Goal: Task Accomplishment & Management: Use online tool/utility

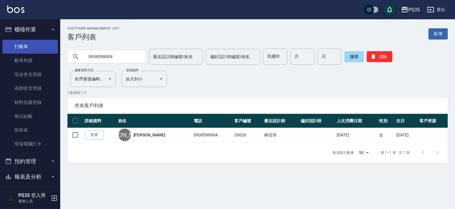
click at [26, 45] on link "打帳單" at bounding box center [29, 47] width 55 height 14
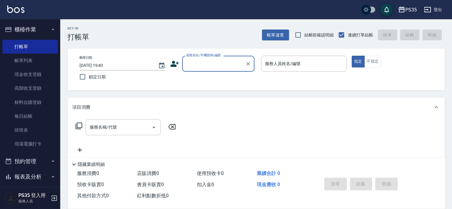
click at [185, 64] on input "顧客姓名/手機號碼/編號" at bounding box center [214, 63] width 58 height 11
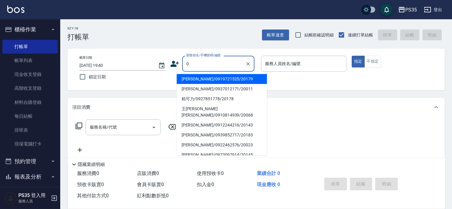
type input "姚玉鳳/0919721525/20179"
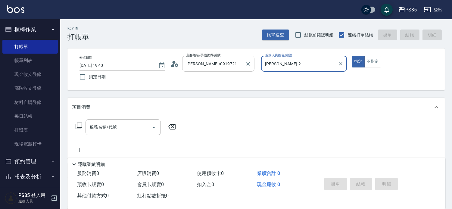
type input "栢沛怡-2"
type input "無名字/0/null"
click at [342, 65] on icon "Clear" at bounding box center [341, 64] width 4 height 4
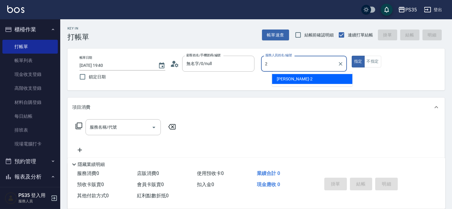
type input "2"
type button "true"
type input "栢沛怡-2"
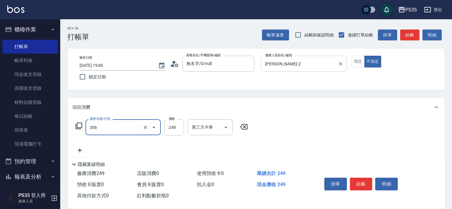
type input "剪髮(306)"
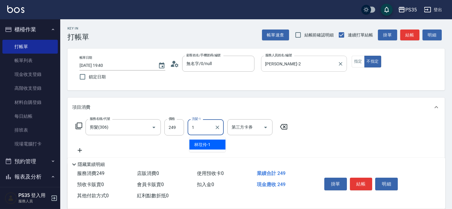
type input "林玟伶-1"
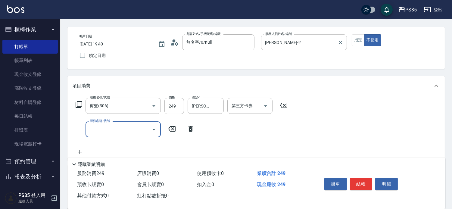
scroll to position [33, 0]
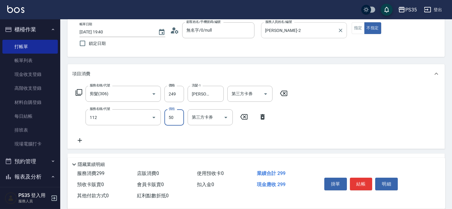
type input "精油50(112)"
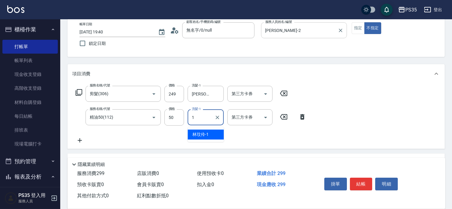
type input "林玟伶-1"
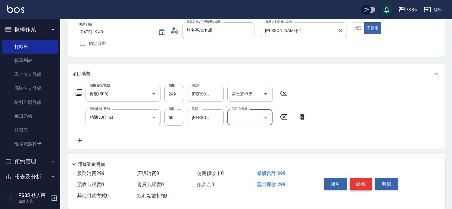
click at [367, 178] on button "結帳" at bounding box center [361, 184] width 23 height 13
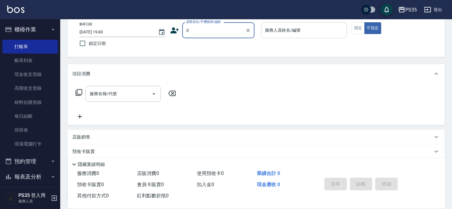
type input "0"
type input "1"
type input "姚玉鳳/0919721525/20179"
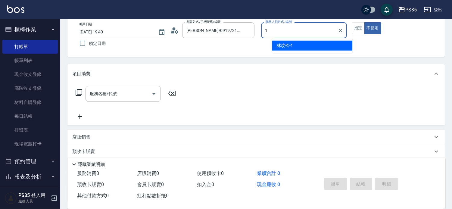
type input "栢沛怡-2"
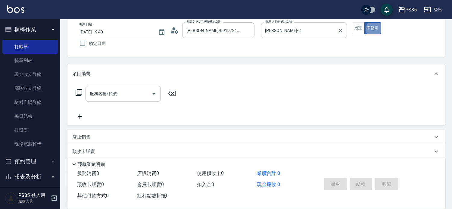
type button "false"
click at [251, 29] on icon "Clear" at bounding box center [248, 30] width 6 height 6
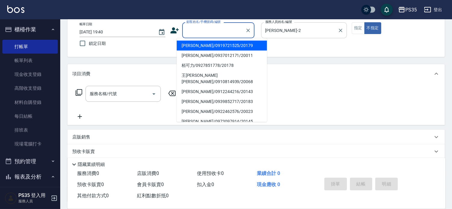
click at [221, 28] on input "顧客姓名/手機號碼/編號" at bounding box center [214, 30] width 58 height 11
click at [208, 44] on li "無名字/0/null" at bounding box center [222, 46] width 90 height 10
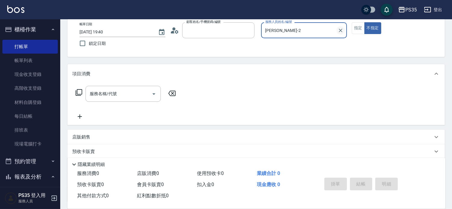
type input "無名字/0/null"
click at [342, 29] on icon "Clear" at bounding box center [341, 31] width 4 height 4
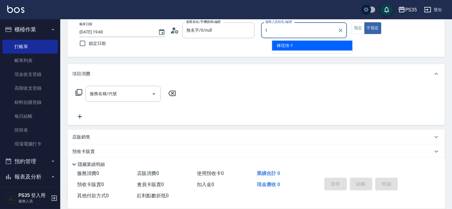
type input "林玟伶-1"
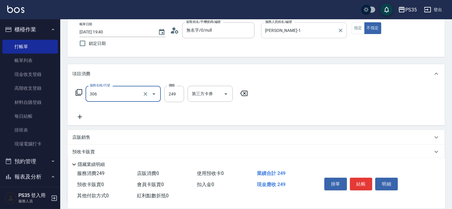
type input "剪髮(306)"
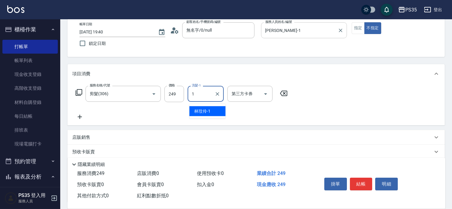
type input "林玟伶-1"
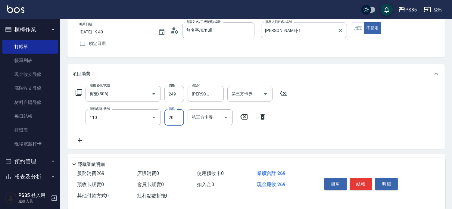
type input "潤絲(110)"
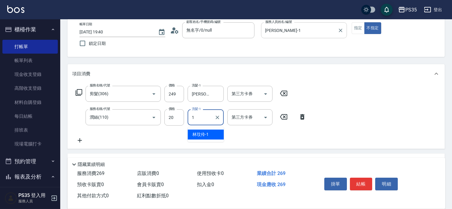
type input "林玟伶-1"
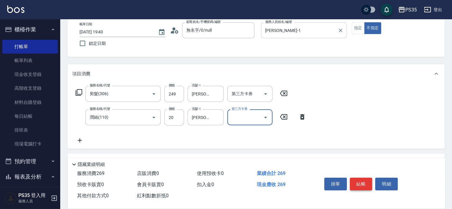
click at [359, 178] on button "結帳" at bounding box center [361, 184] width 23 height 13
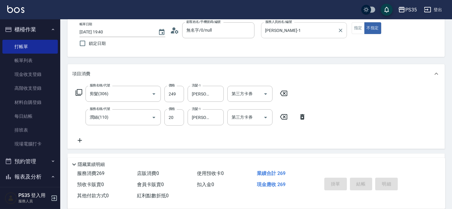
type input "2025/09/07 19:41"
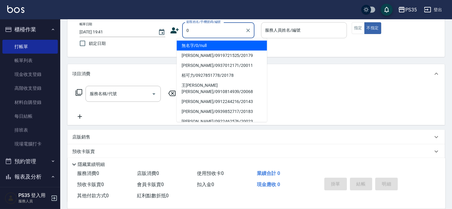
type input "0"
type input "無名字/0/null"
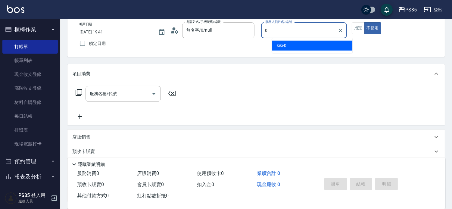
type input "kiki-0"
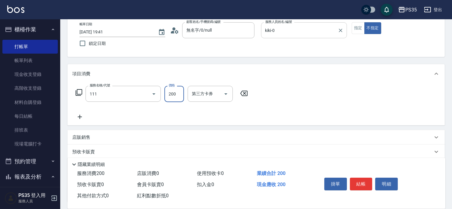
type input "200(111)"
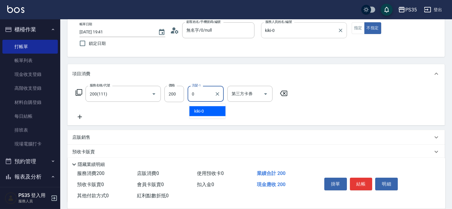
type input "kiki-0"
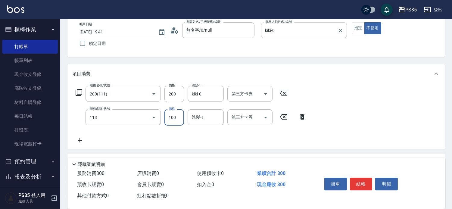
type input "瞬護100(113)"
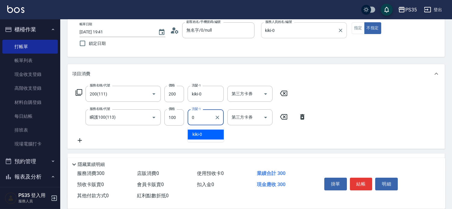
type input "kiki-0"
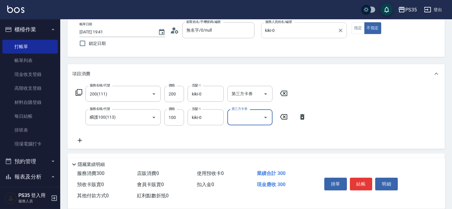
click at [359, 178] on button "結帳" at bounding box center [361, 184] width 23 height 13
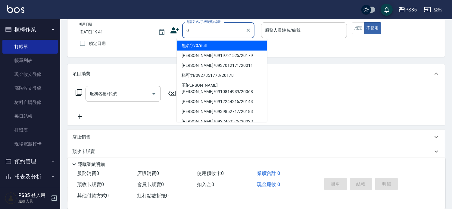
type input "0"
type input "1"
type input "無名字/0/null"
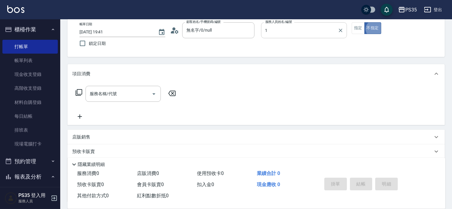
type input "林玟伶-1"
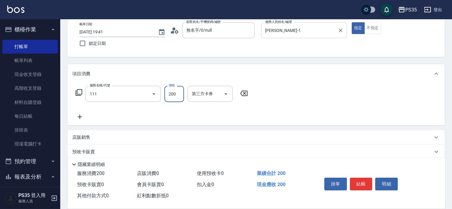
type input "200(111)"
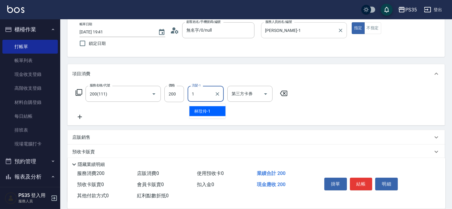
type input "林玟伶-1"
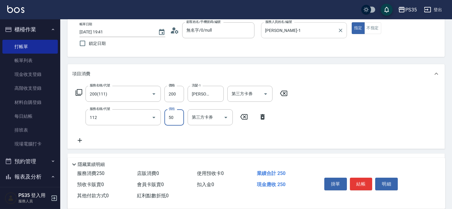
type input "精油50(112)"
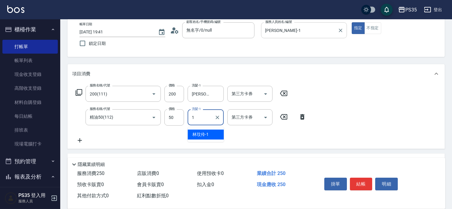
type input "林玟伶-1"
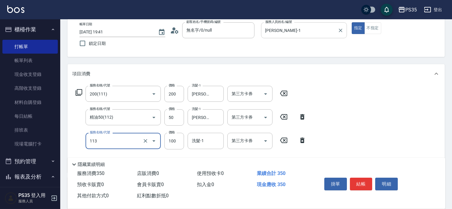
type input "瞬護100(113)"
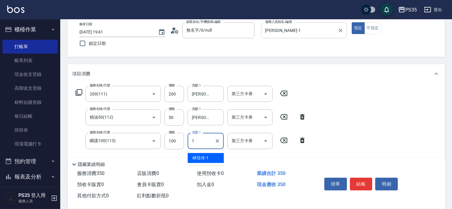
type input "林玟伶-1"
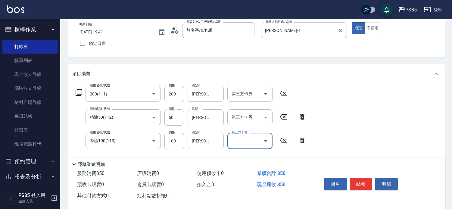
click at [359, 178] on button "結帳" at bounding box center [361, 184] width 23 height 13
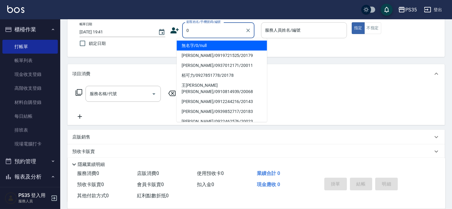
type input "0"
type input "1"
type input "無名字/0/null"
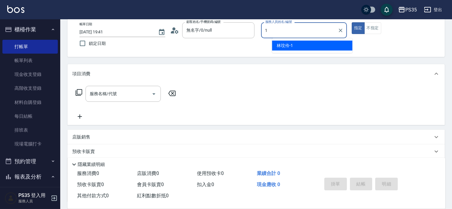
type input "林玟伶-1"
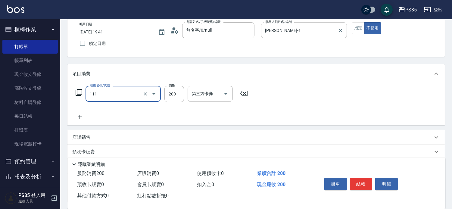
type input "200(111)"
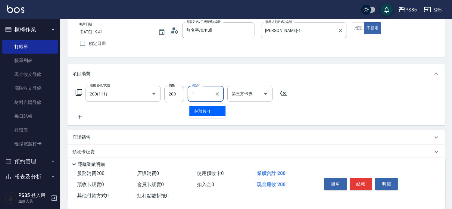
type input "林玟伶-1"
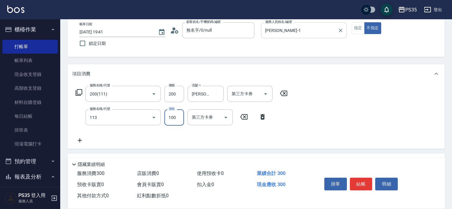
type input "瞬護100(113)"
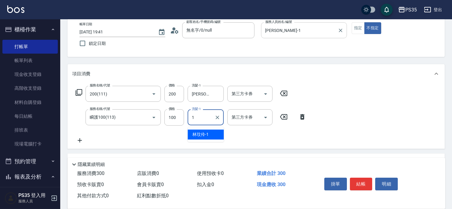
type input "林玟伶-1"
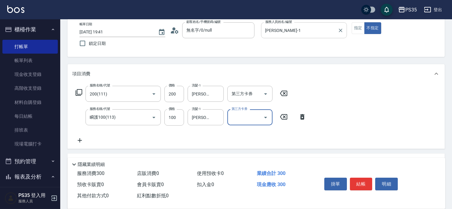
click at [359, 178] on button "結帳" at bounding box center [361, 184] width 23 height 13
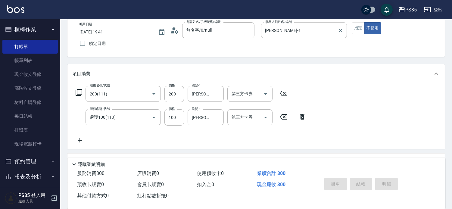
type input "2025/09/07 19:42"
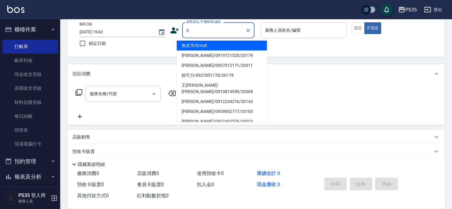
type input "0"
type input "無名字/0/null"
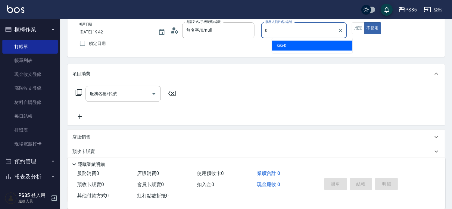
type input "kiki-0"
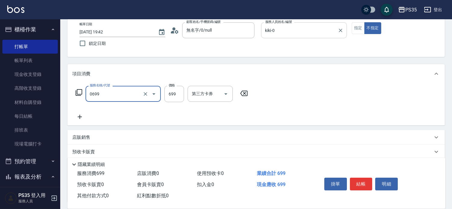
type input "精油SPA(0699)"
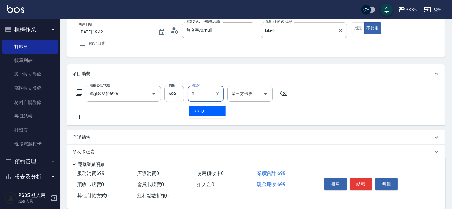
type input "kiki-0"
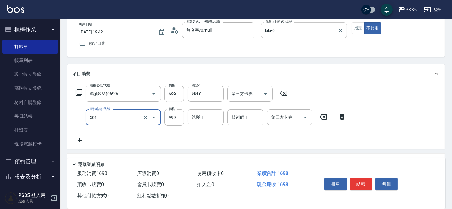
type input "染髮(501)"
type input "1100"
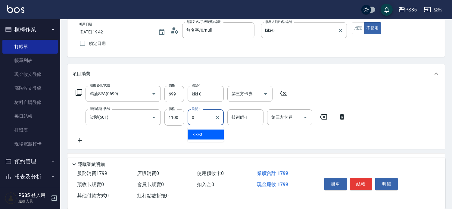
type input "kiki-0"
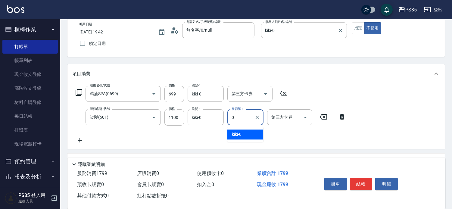
type input "kiki-0"
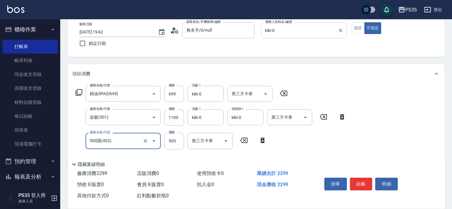
type input "500護(402)"
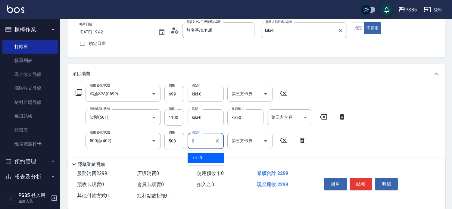
type input "kiki-0"
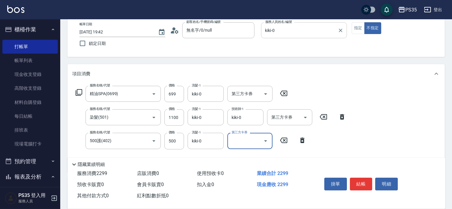
click at [359, 178] on button "結帳" at bounding box center [361, 184] width 23 height 13
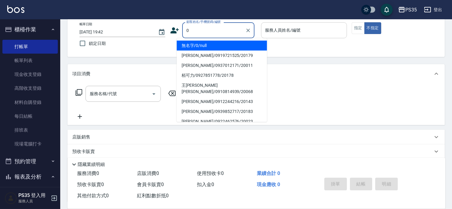
type input "0"
type input "1"
type input "無名字/0/null"
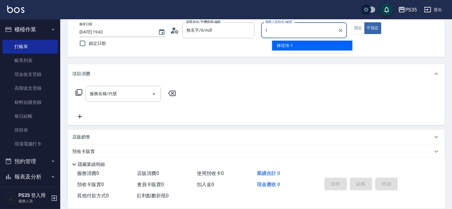
type input "林玟伶-1"
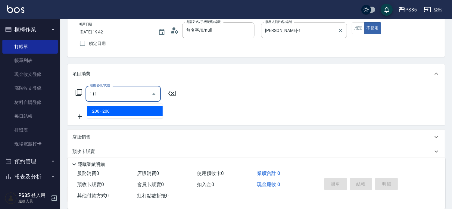
type input "200(111)"
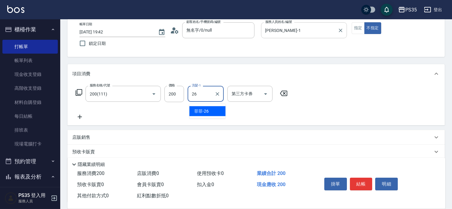
type input "菲菲-26"
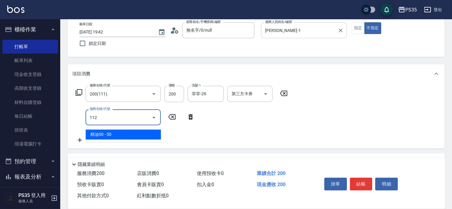
type input "精油50(112)"
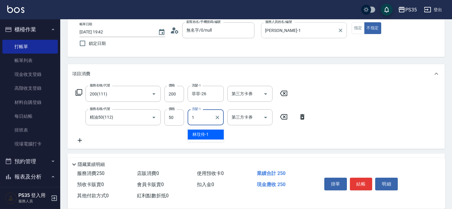
type input "林玟伶-1"
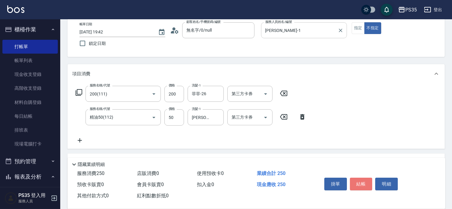
click at [359, 178] on button "結帳" at bounding box center [361, 184] width 23 height 13
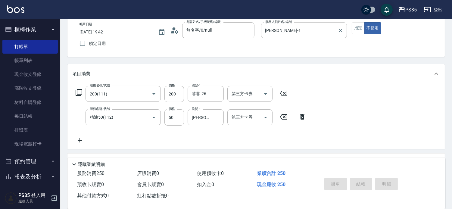
type input "2025/09/07 19:43"
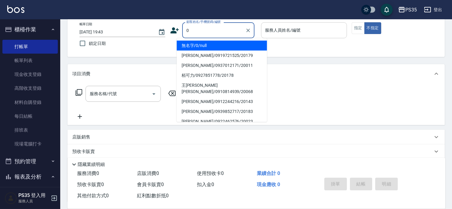
type input "0"
type input "1"
type input "無名字/0/null"
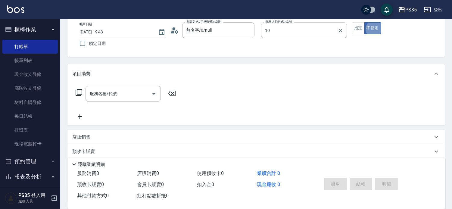
type input "盧淑媛-10"
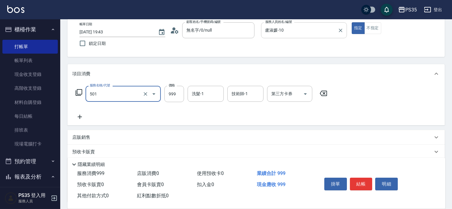
type input "染髮(501)"
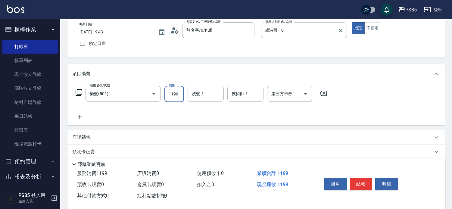
type input "1199"
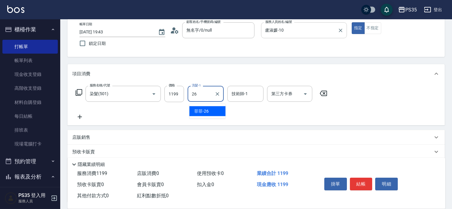
type input "菲菲-26"
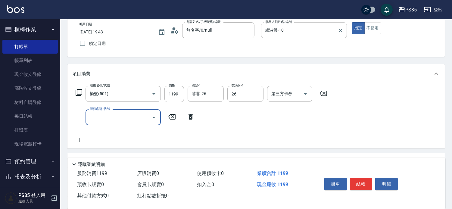
type input "菲菲-26"
type input "500護(402)"
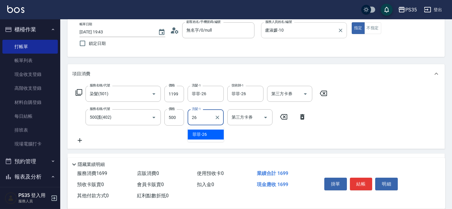
type input "菲菲-26"
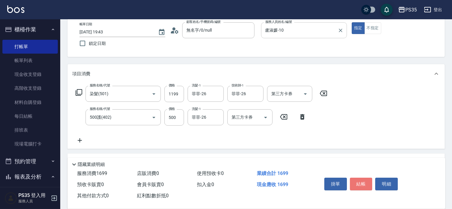
click at [359, 178] on button "結帳" at bounding box center [361, 184] width 23 height 13
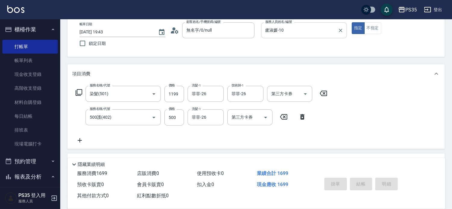
type input "2025/09/07 19:44"
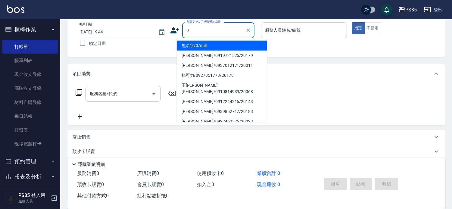
type input "無名字/0/null"
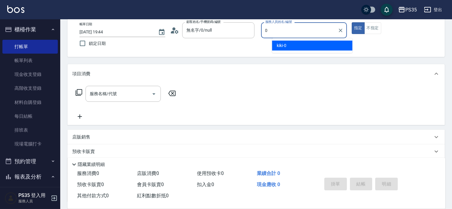
type input "kiki-0"
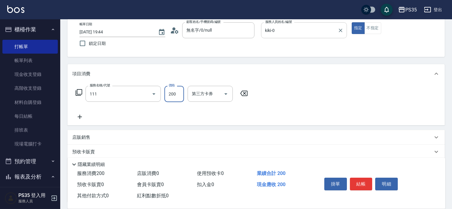
type input "200(111)"
click at [287, 94] on icon at bounding box center [283, 93] width 15 height 7
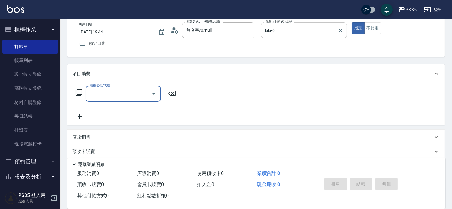
click at [112, 97] on input "服務名稱/代號" at bounding box center [118, 93] width 61 height 11
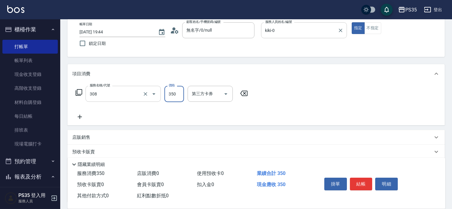
type input "洗+剪(308)"
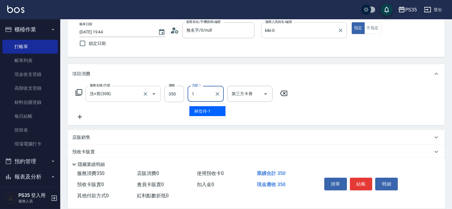
type input "林玟伶-1"
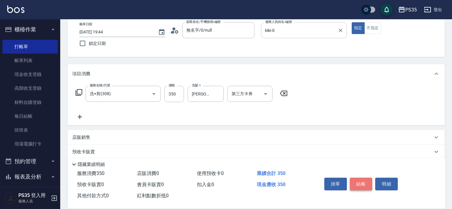
click at [360, 178] on button "結帳" at bounding box center [361, 184] width 23 height 13
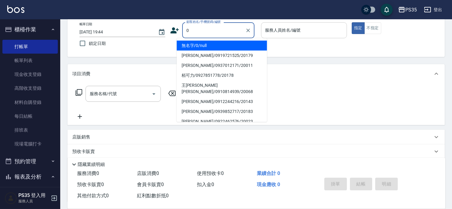
type input "0"
type input "無名字/0/null"
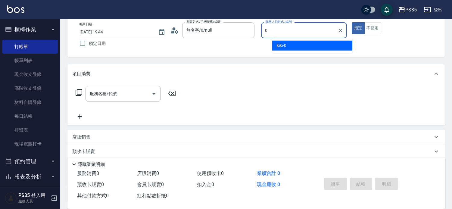
type input "kiki-0"
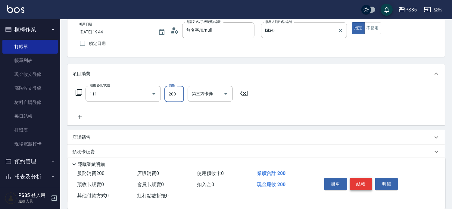
type input "200(111)"
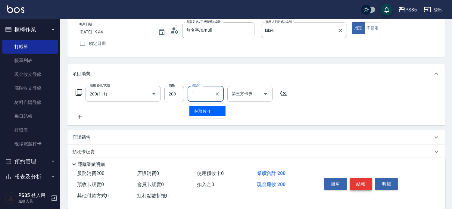
type input "林玟伶-1"
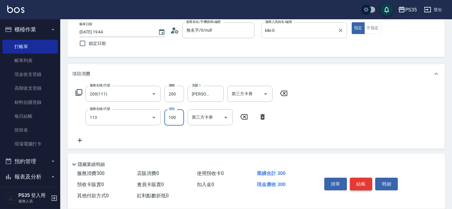
type input "瞬護100(113)"
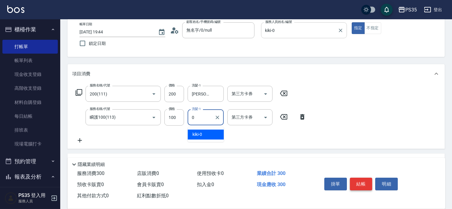
type input "kiki-0"
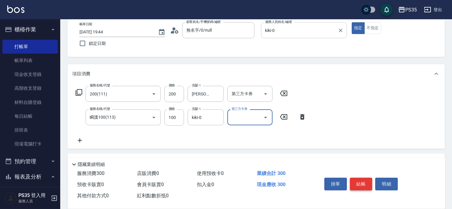
click at [360, 178] on button "結帳" at bounding box center [361, 184] width 23 height 13
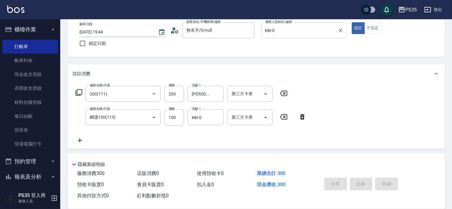
type input "2025/09/07 19:45"
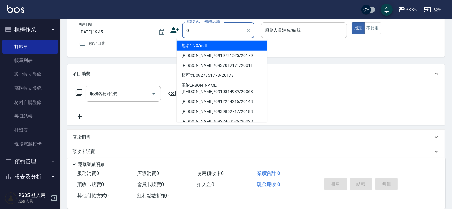
type input "0"
type input "無名字/0/null"
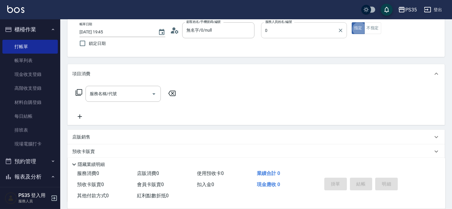
type input "kiki-0"
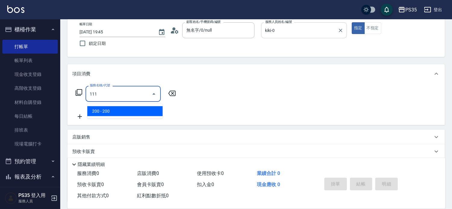
type input "200(111)"
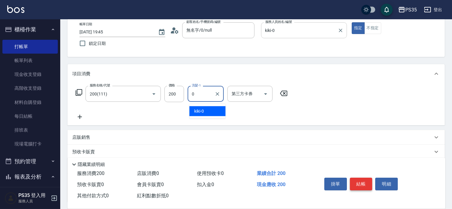
type input "kiki-0"
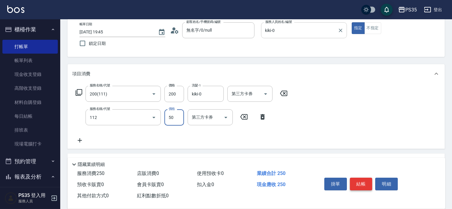
type input "精油50(112)"
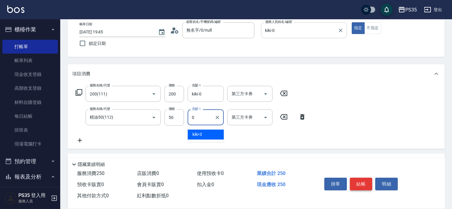
type input "kiki-0"
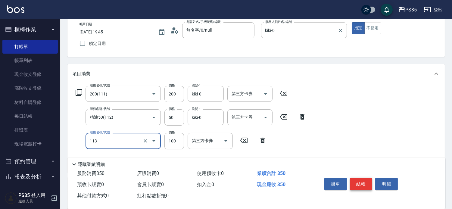
type input "瞬護100(113)"
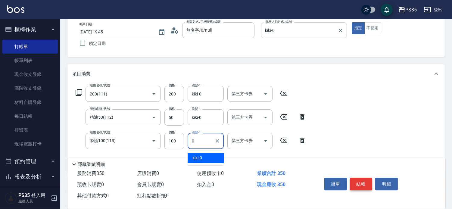
type input "kiki-0"
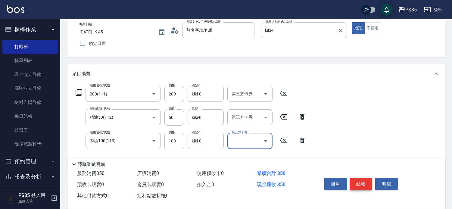
click at [360, 178] on button "結帳" at bounding box center [361, 184] width 23 height 13
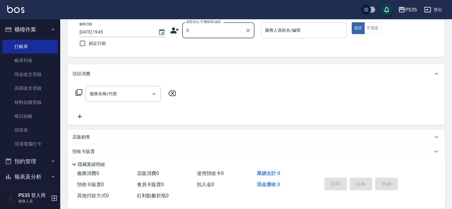
type input "0"
type input "無名字/0/null"
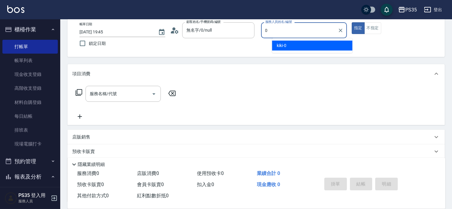
type input "kiki-0"
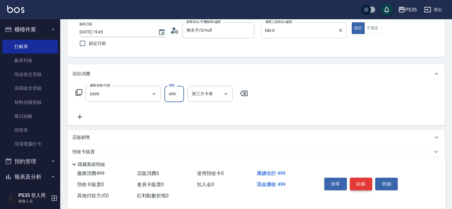
type input "伊黛莉499(0499)"
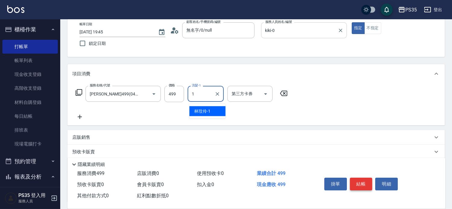
type input "林玟伶-1"
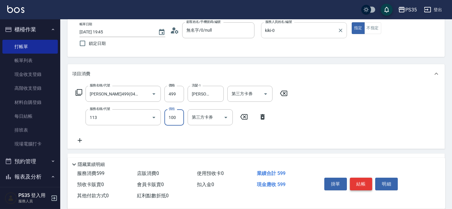
type input "瞬護100(113)"
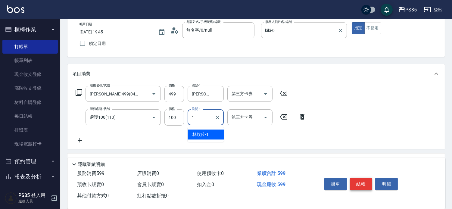
type input "林玟伶-1"
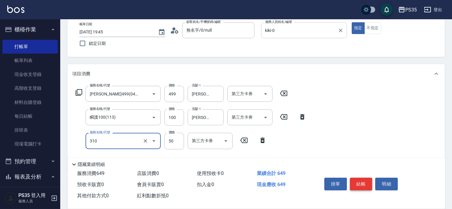
type input "剪瀏海(310)"
click at [365, 178] on button "結帳" at bounding box center [361, 184] width 23 height 13
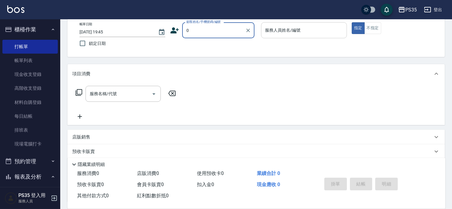
type input "0"
type input "1"
type input "無名字/0/null"
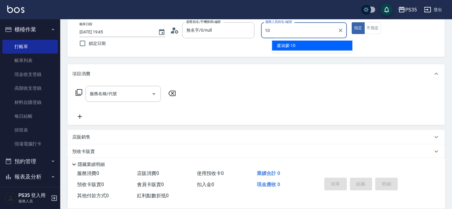
type input "盧淑媛-10"
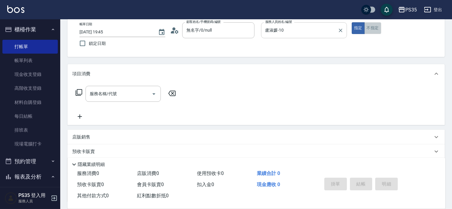
click at [378, 29] on button "不指定" at bounding box center [372, 28] width 17 height 12
click at [118, 99] on input "服務名稱/代號" at bounding box center [118, 93] width 61 height 11
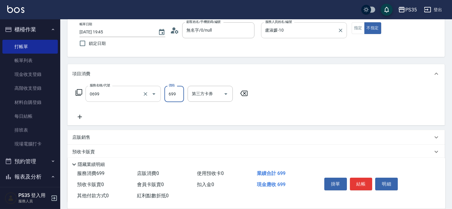
type input "精油SPA(0699)"
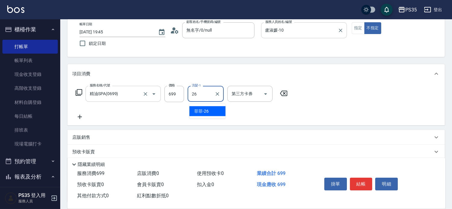
type input "菲菲-26"
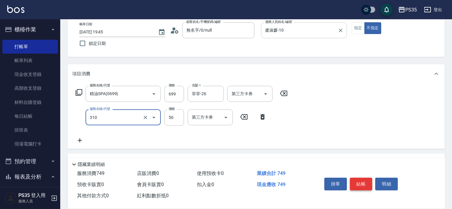
type input "剪瀏海(310)"
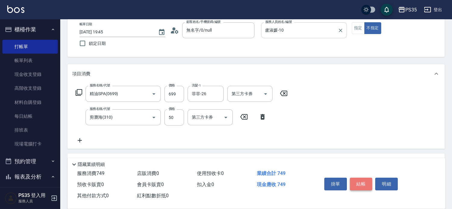
click at [353, 178] on button "結帳" at bounding box center [361, 184] width 23 height 13
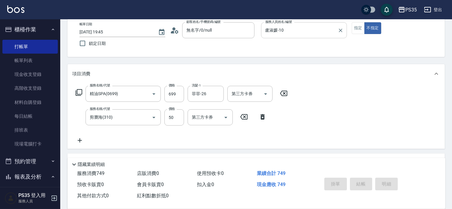
type input "2025/09/07 19:46"
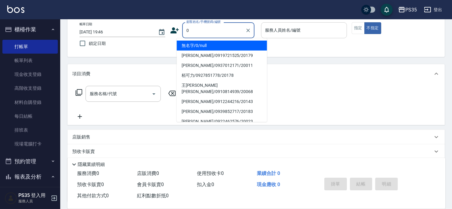
type input "0"
type input "無名字/0/null"
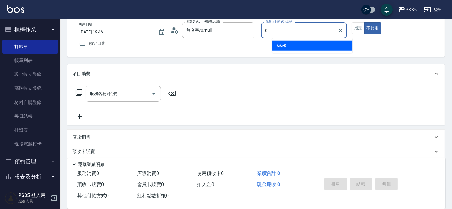
type input "kiki-0"
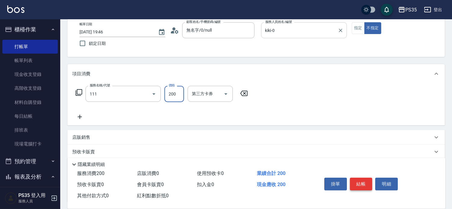
type input "200(111)"
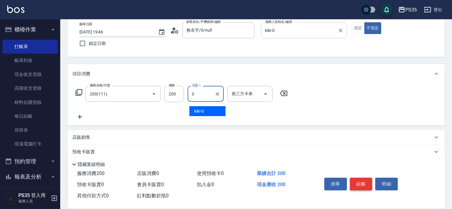
type input "kiki-0"
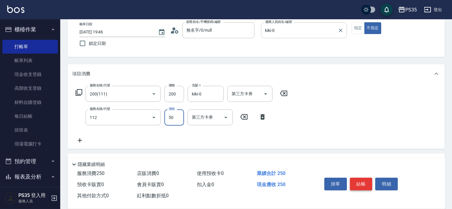
type input "精油50(112)"
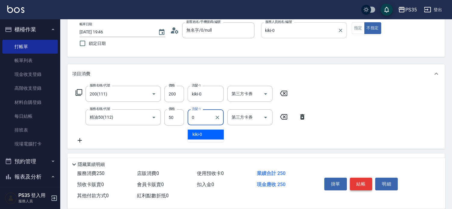
type input "kiki-0"
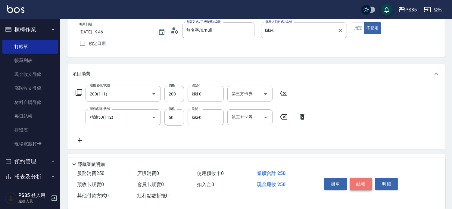
click at [353, 178] on button "結帳" at bounding box center [361, 184] width 23 height 13
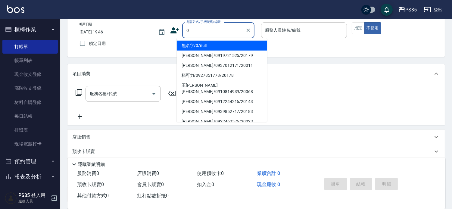
type input "0"
type input "無名字/0/null"
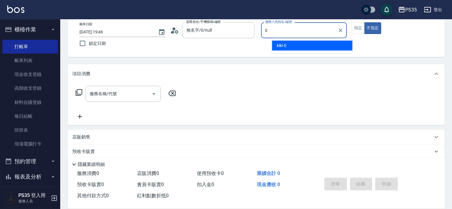
type input "kiki-0"
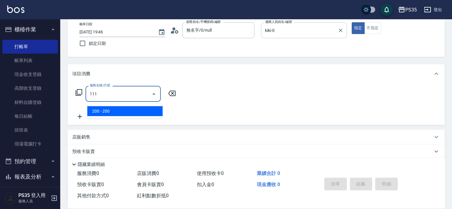
type input "200(111)"
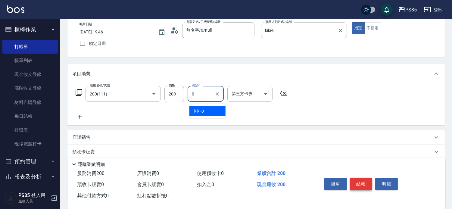
type input "kiki-0"
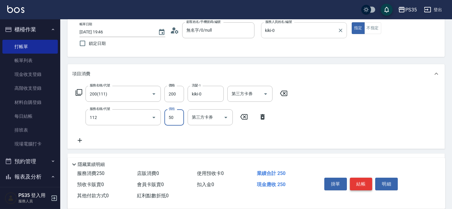
type input "精油50(112)"
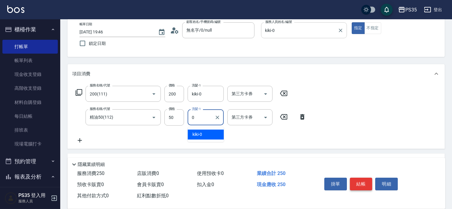
type input "kiki-0"
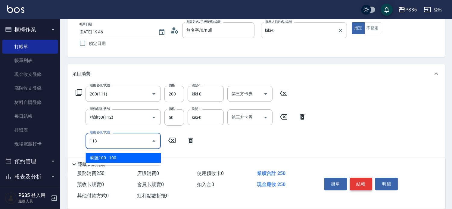
type input "瞬護100(113)"
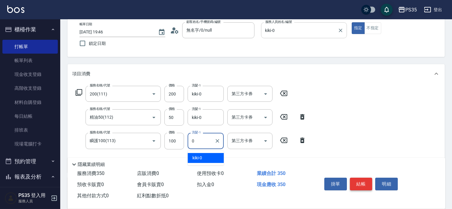
type input "kiki-0"
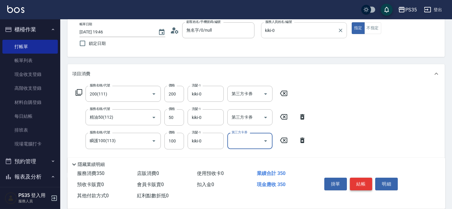
click at [353, 178] on button "結帳" at bounding box center [361, 184] width 23 height 13
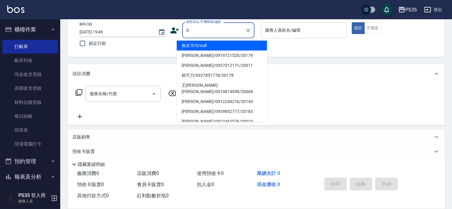
type input "0"
type input "無名字/0/null"
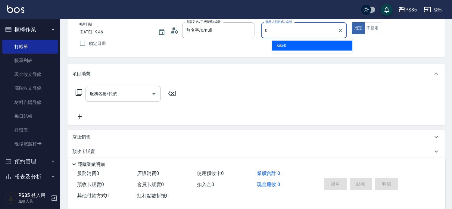
type input "kiki-0"
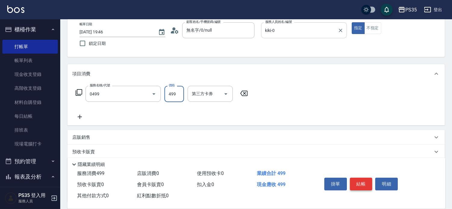
type input "伊黛莉499(0499)"
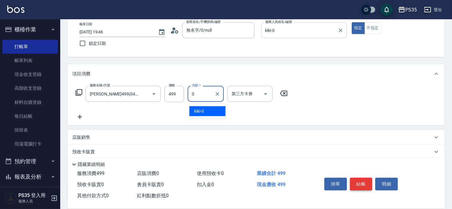
type input "kiki-0"
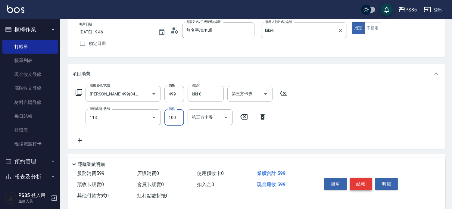
type input "瞬護100(113)"
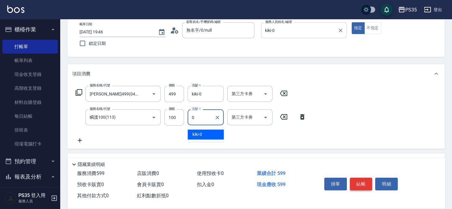
type input "kiki-0"
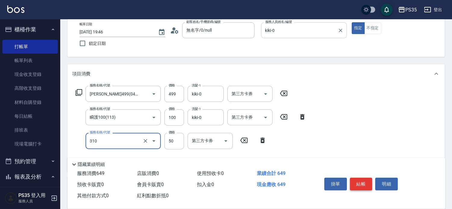
type input "剪瀏海(310)"
click at [365, 178] on button "結帳" at bounding box center [361, 184] width 23 height 13
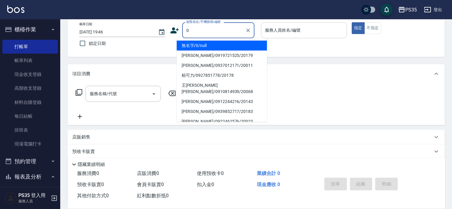
type input "0"
type input "1"
type input "無名字/0/null"
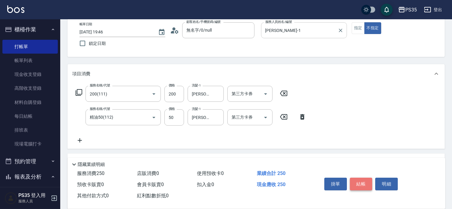
click at [365, 178] on button "結帳" at bounding box center [361, 184] width 23 height 13
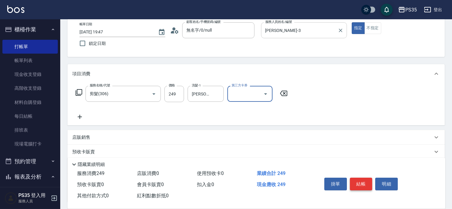
click at [365, 178] on button "結帳" at bounding box center [361, 184] width 23 height 13
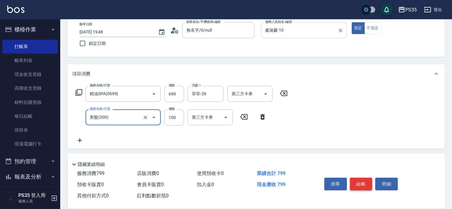
click at [365, 178] on button "結帳" at bounding box center [361, 184] width 23 height 13
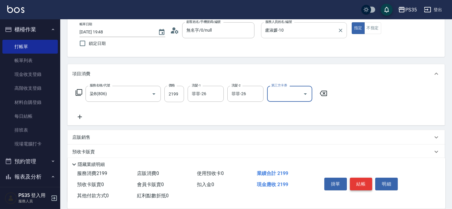
click at [365, 178] on button "結帳" at bounding box center [361, 184] width 23 height 13
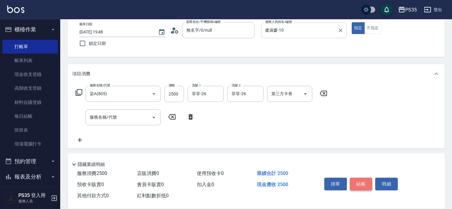
click at [361, 178] on button "結帳" at bounding box center [361, 184] width 23 height 13
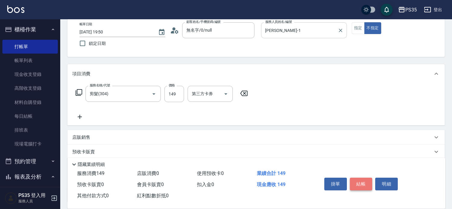
click at [361, 178] on button "結帳" at bounding box center [361, 184] width 23 height 13
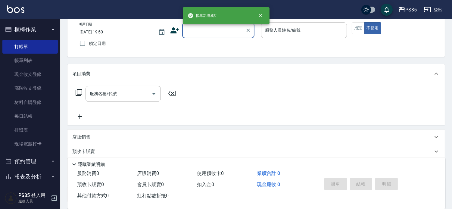
scroll to position [0, 0]
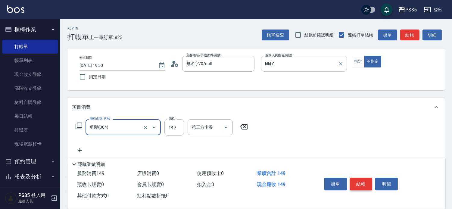
click at [361, 178] on button "結帳" at bounding box center [361, 184] width 23 height 13
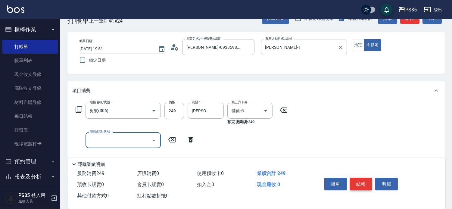
scroll to position [33, 0]
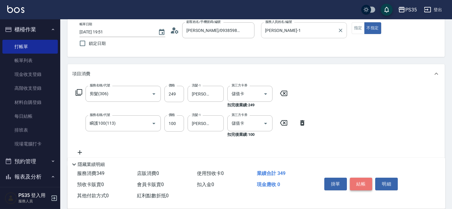
click at [361, 178] on button "結帳" at bounding box center [361, 184] width 23 height 13
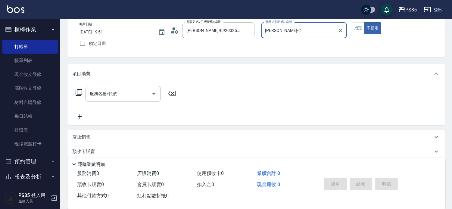
click at [364, 22] on button "不指定" at bounding box center [372, 28] width 17 height 12
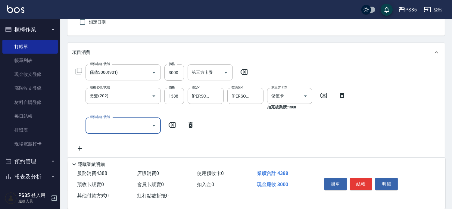
scroll to position [67, 0]
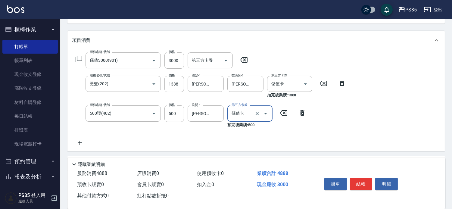
click at [361, 178] on button "結帳" at bounding box center [361, 184] width 23 height 13
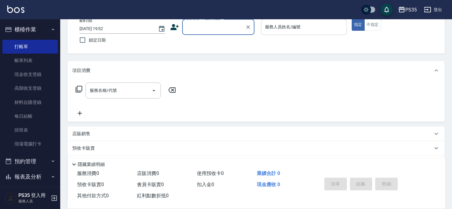
scroll to position [25, 0]
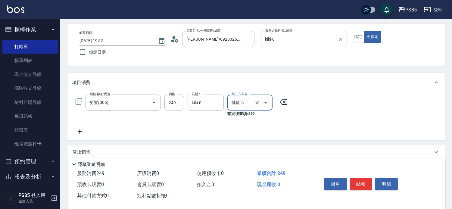
click at [361, 178] on button "結帳" at bounding box center [361, 184] width 23 height 13
click at [365, 178] on button "結帳" at bounding box center [361, 184] width 23 height 13
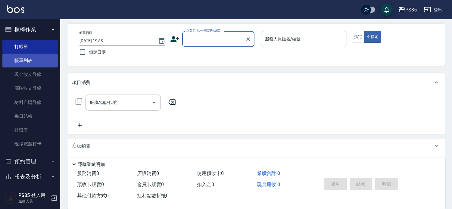
click at [20, 59] on link "帳單列表" at bounding box center [29, 61] width 55 height 14
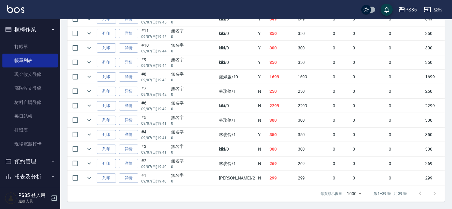
scroll to position [500, 0]
click at [136, 72] on link "詳情" at bounding box center [128, 76] width 19 height 9
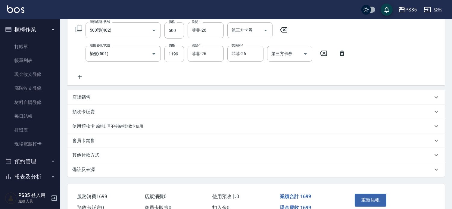
scroll to position [67, 0]
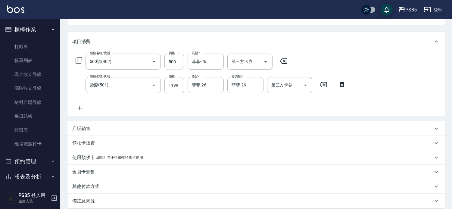
click at [284, 61] on icon at bounding box center [283, 60] width 15 height 7
click at [131, 65] on input "服務名稱/代號" at bounding box center [118, 61] width 61 height 11
click at [169, 89] on input "1199" at bounding box center [174, 85] width 20 height 16
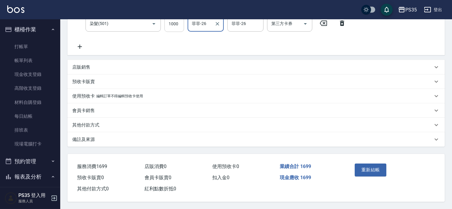
scroll to position [139, 0]
click at [380, 166] on button "重新結帳" at bounding box center [371, 169] width 32 height 13
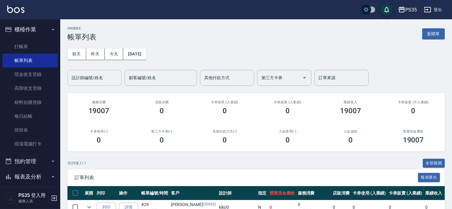
click at [109, 75] on input "設計師編號/姓名" at bounding box center [94, 78] width 49 height 11
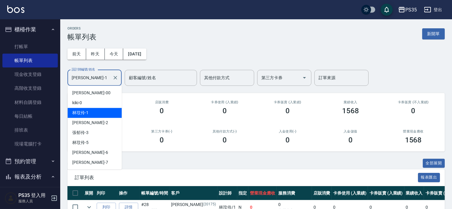
drag, startPoint x: 107, startPoint y: 77, endPoint x: 70, endPoint y: 79, distance: 36.7
click at [70, 78] on input "林玟伶-1" at bounding box center [90, 78] width 40 height 11
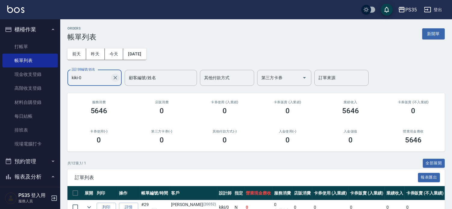
click at [114, 77] on icon "Clear" at bounding box center [115, 78] width 4 height 4
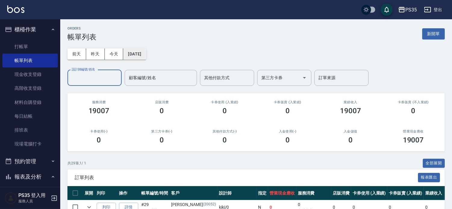
click at [138, 55] on button "[DATE]" at bounding box center [134, 53] width 23 height 11
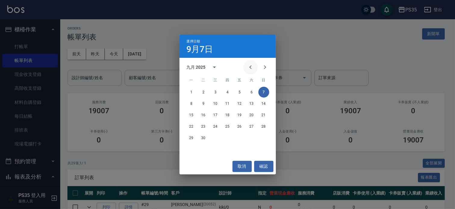
click at [247, 64] on icon "Previous month" at bounding box center [250, 67] width 7 height 7
click at [250, 138] on button "30" at bounding box center [251, 137] width 11 height 11
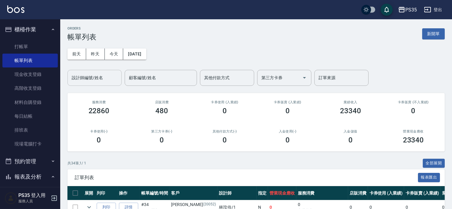
click at [95, 76] on div "設計師編號/姓名 設計師編號/姓名" at bounding box center [94, 78] width 54 height 16
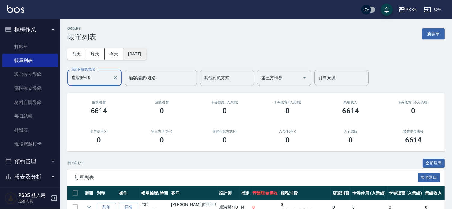
click at [140, 51] on button "[DATE]" at bounding box center [134, 53] width 23 height 11
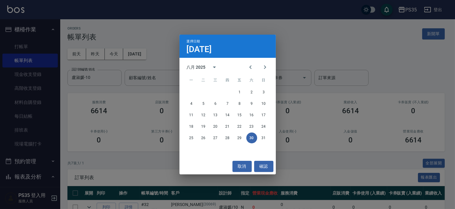
click at [113, 56] on div "選擇日期 8月30日 八月 2025 一 二 三 四 五 六 日 1 2 3 4 5 6 7 8 9 10 11 12 13 14 15 16 17 18 1…" at bounding box center [227, 104] width 455 height 209
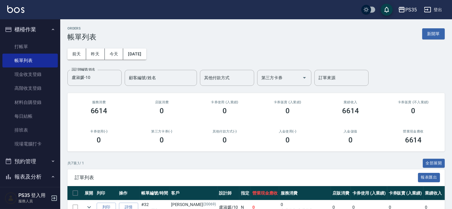
click at [113, 56] on button "今天" at bounding box center [114, 53] width 19 height 11
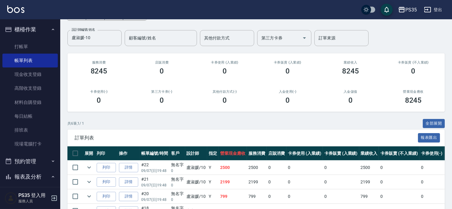
scroll to position [125, 0]
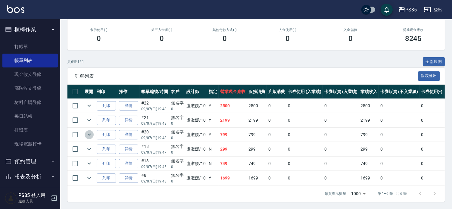
click at [91, 134] on icon "expand row" at bounding box center [89, 135] width 4 height 2
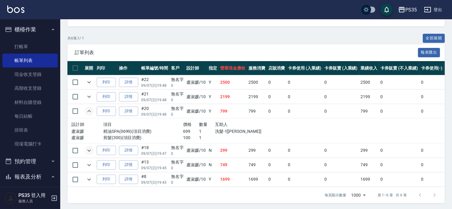
click at [89, 154] on icon "expand row" at bounding box center [88, 150] width 7 height 7
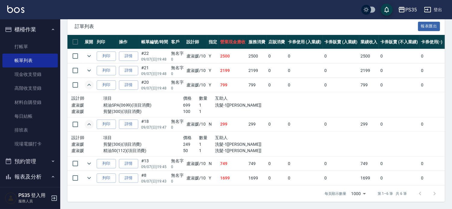
scroll to position [175, 0]
click at [93, 160] on icon "expand row" at bounding box center [88, 163] width 7 height 7
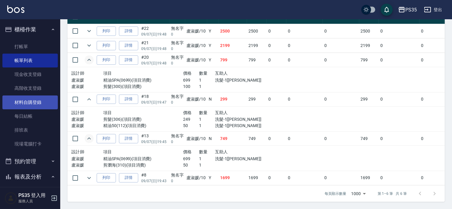
scroll to position [100, 0]
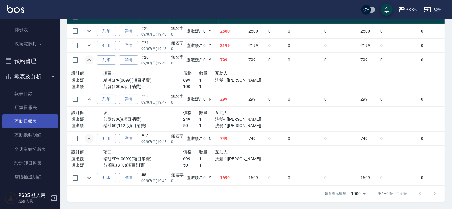
click at [26, 119] on link "互助日報表" at bounding box center [29, 121] width 55 height 14
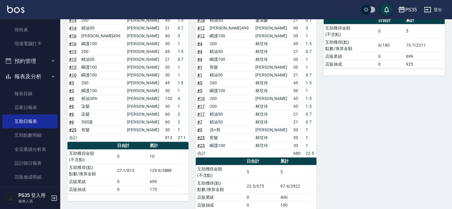
scroll to position [85, 0]
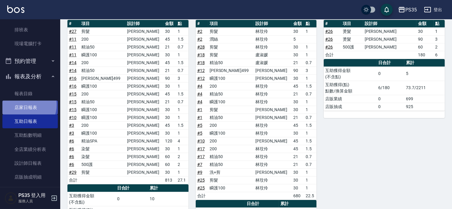
click at [22, 105] on link "店家日報表" at bounding box center [29, 108] width 55 height 14
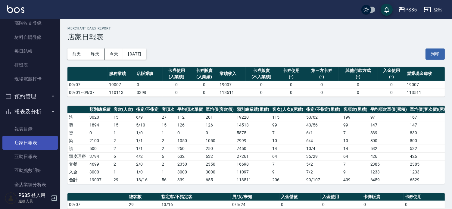
scroll to position [67, 0]
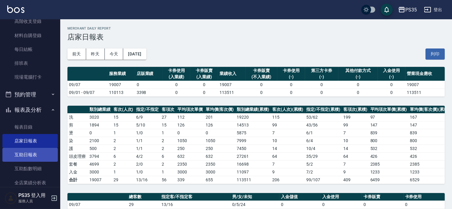
click at [26, 157] on link "互助日報表" at bounding box center [29, 155] width 55 height 14
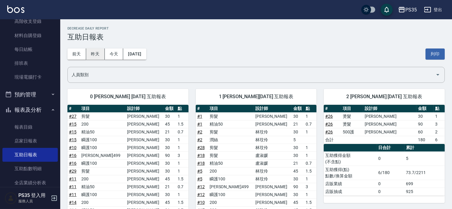
click at [101, 55] on button "昨天" at bounding box center [95, 53] width 19 height 11
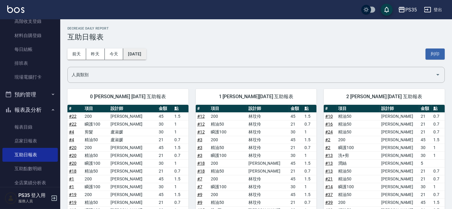
click at [146, 51] on button "[DATE]" at bounding box center [134, 53] width 23 height 11
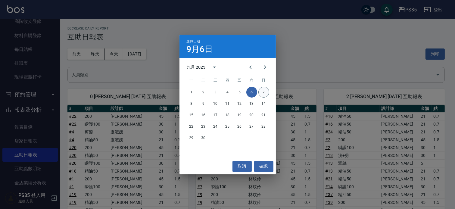
click at [262, 93] on button "7" at bounding box center [263, 92] width 11 height 11
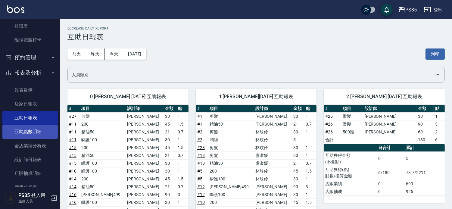
scroll to position [134, 0]
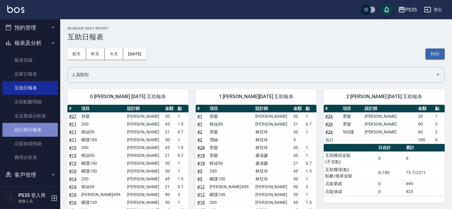
click at [41, 132] on link "設計師日報表" at bounding box center [29, 130] width 55 height 14
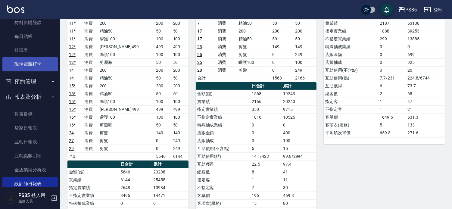
scroll to position [46, 0]
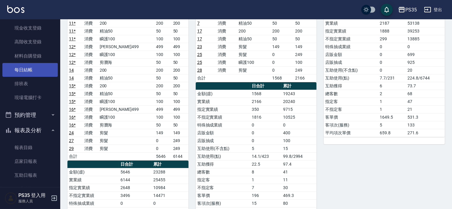
click at [23, 70] on link "每日結帳" at bounding box center [29, 70] width 55 height 14
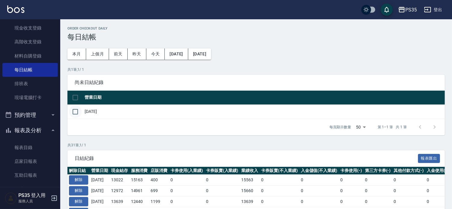
click at [76, 114] on input "checkbox" at bounding box center [75, 111] width 13 height 13
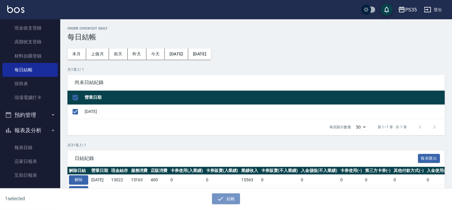
drag, startPoint x: 217, startPoint y: 197, endPoint x: 221, endPoint y: 184, distance: 13.5
click at [218, 197] on icon "button" at bounding box center [220, 198] width 7 height 7
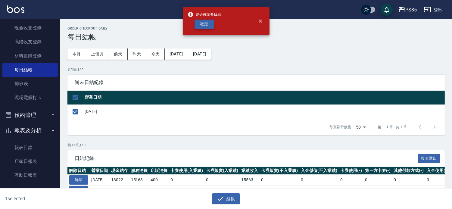
click at [203, 23] on button "確定" at bounding box center [203, 24] width 19 height 9
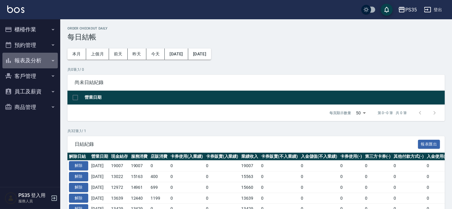
click at [27, 57] on button "報表及分析" at bounding box center [29, 61] width 55 height 16
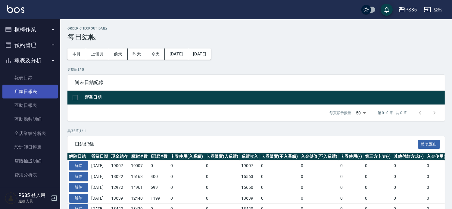
click at [27, 91] on link "店家日報表" at bounding box center [29, 92] width 55 height 14
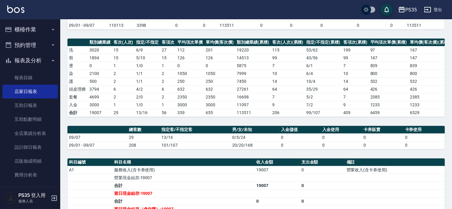
scroll to position [56, 0]
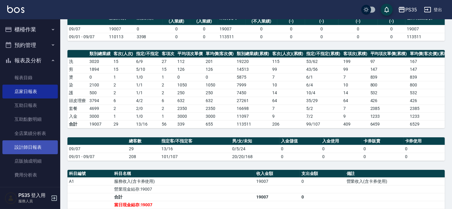
click at [21, 148] on link "設計師日報表" at bounding box center [29, 147] width 55 height 14
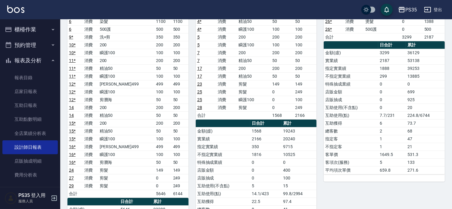
scroll to position [33, 0]
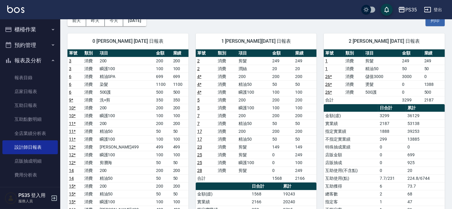
click at [29, 25] on button "櫃檯作業" at bounding box center [29, 30] width 55 height 16
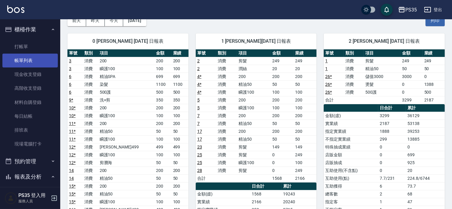
click at [26, 59] on link "帳單列表" at bounding box center [29, 61] width 55 height 14
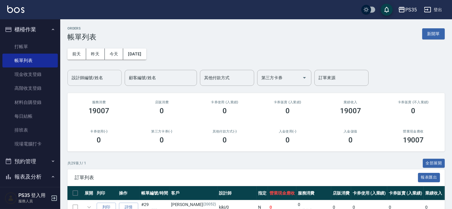
click at [107, 77] on input "設計師編號/姓名" at bounding box center [94, 78] width 49 height 11
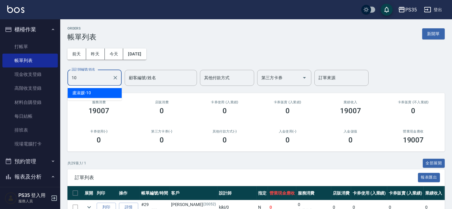
type input "盧淑媛-10"
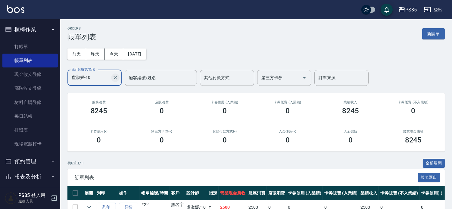
click at [116, 77] on icon "Clear" at bounding box center [115, 78] width 6 height 6
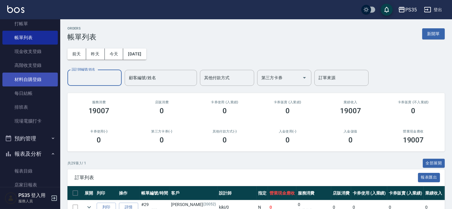
scroll to position [67, 0]
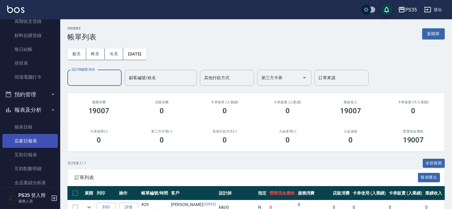
click at [23, 138] on link "店家日報表" at bounding box center [29, 141] width 55 height 14
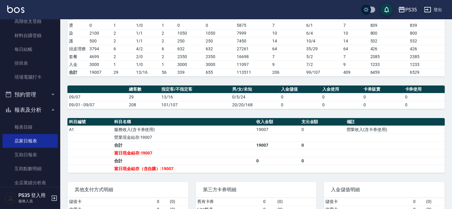
scroll to position [167, 0]
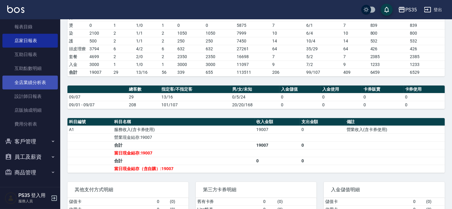
click at [24, 81] on link "全店業績分析表" at bounding box center [29, 83] width 55 height 14
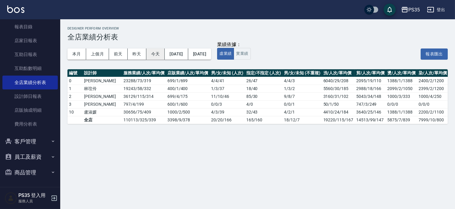
click at [152, 52] on button "今天" at bounding box center [155, 53] width 19 height 11
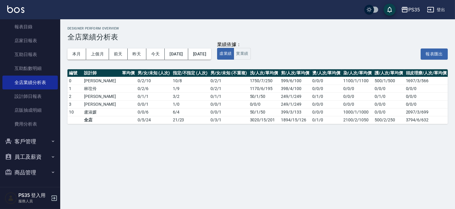
scroll to position [0, 143]
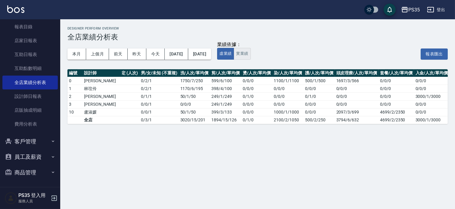
click at [250, 54] on button "實業績" at bounding box center [242, 54] width 17 height 12
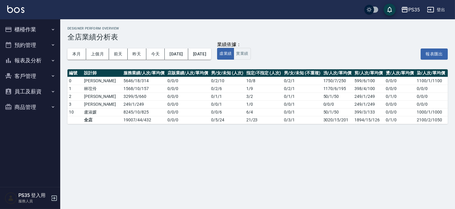
click at [26, 30] on button "櫃檯作業" at bounding box center [29, 30] width 55 height 16
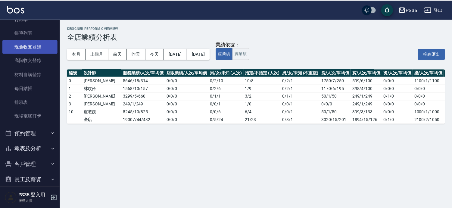
scroll to position [51, 0]
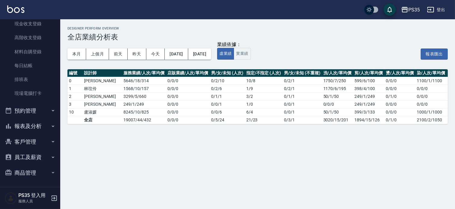
click at [29, 125] on button "報表及分析" at bounding box center [29, 126] width 55 height 16
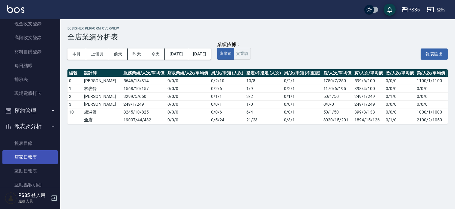
click at [28, 156] on link "店家日報表" at bounding box center [29, 157] width 55 height 14
